Goal: Information Seeking & Learning: Learn about a topic

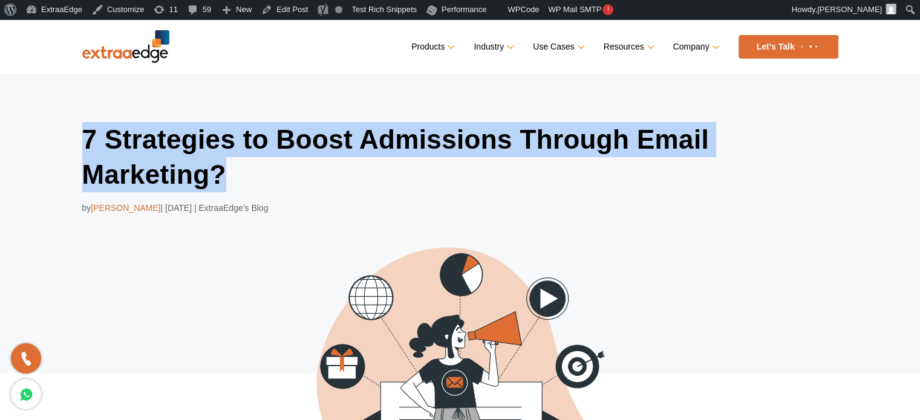
drag, startPoint x: 79, startPoint y: 132, endPoint x: 267, endPoint y: 166, distance: 190.4
click at [267, 166] on div "7 Strategies to Boost Admissions Through Email Marketing? by [PERSON_NAME] | [D…" at bounding box center [460, 323] width 920 height 498
click at [310, 165] on h1 "7 Strategies to Boost Admissions Through Email Marketing?" at bounding box center [460, 157] width 756 height 70
drag, startPoint x: 225, startPoint y: 175, endPoint x: 48, endPoint y: 147, distance: 180.0
click at [48, 147] on div "7 Strategies to Boost Admissions Through Email Marketing? by [PERSON_NAME] | [D…" at bounding box center [460, 323] width 920 height 498
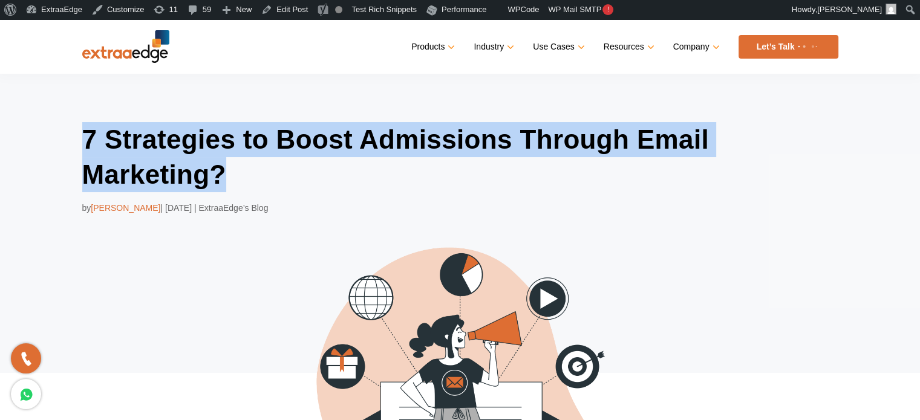
click at [234, 174] on h1 "7 Strategies to Boost Admissions Through Email Marketing?" at bounding box center [460, 157] width 756 height 70
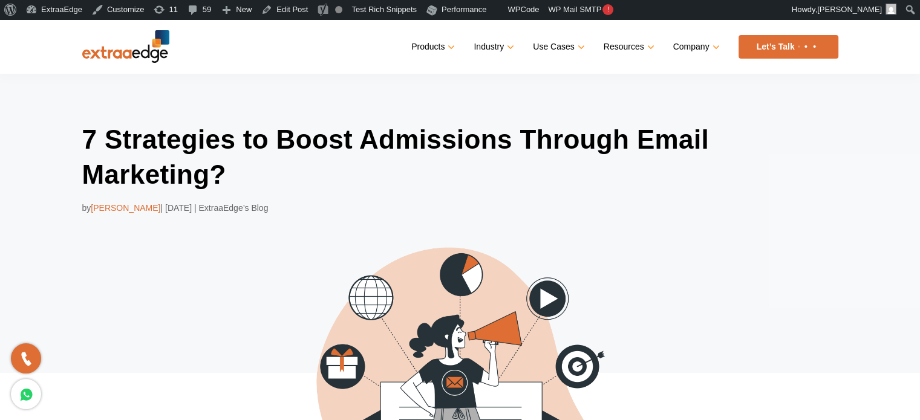
click at [866, 130] on div "7 Strategies to Boost Admissions Through Email Marketing? by [PERSON_NAME] | [D…" at bounding box center [460, 323] width 920 height 498
click at [857, 128] on div "7 Strategies to Boost Admissions Through Email Marketing? by [PERSON_NAME] | [D…" at bounding box center [460, 323] width 920 height 498
click at [24, 46] on header "Menu Close Products Education CRM Streamline your entire admissions process on …" at bounding box center [460, 46] width 920 height 54
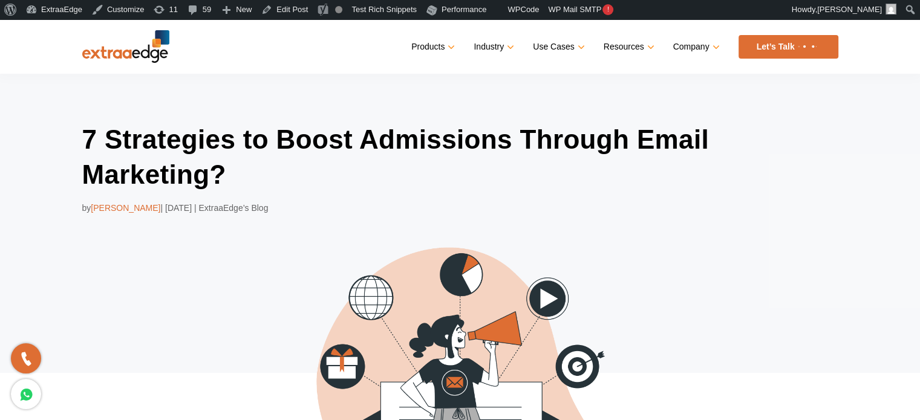
click at [232, 45] on div "Products Education CRM Streamline your entire admissions process on a single pl…" at bounding box center [503, 47] width 669 height 24
click at [884, 49] on header "Menu Close Products Education CRM Streamline your entire admissions process on …" at bounding box center [460, 46] width 920 height 54
click at [879, 191] on div "7 Strategies to Boost Admissions Through Email Marketing? by [PERSON_NAME] | [D…" at bounding box center [460, 323] width 920 height 498
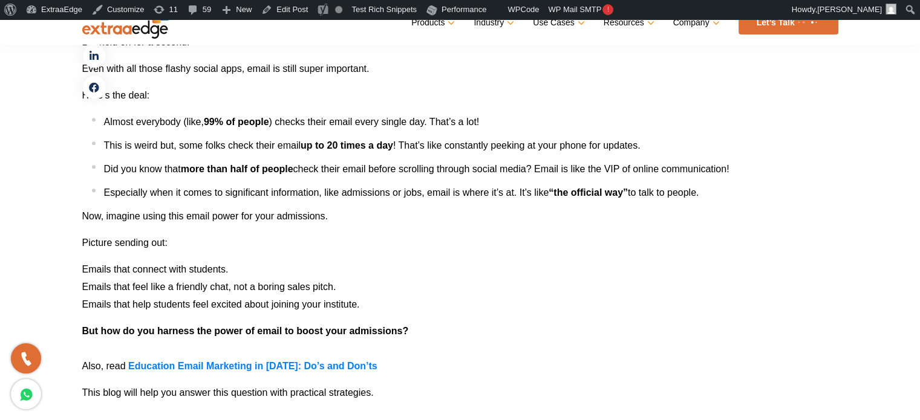
scroll to position [786, 0]
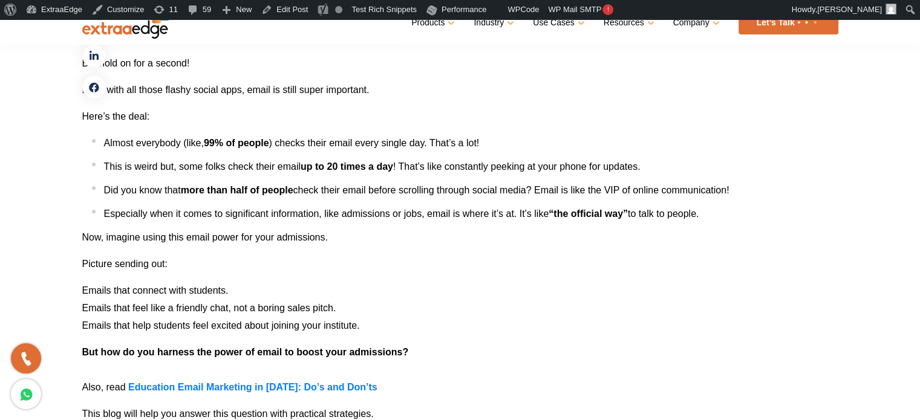
click at [541, 62] on p "But hold on for a second!" at bounding box center [460, 63] width 756 height 18
